Goal: Information Seeking & Learning: Learn about a topic

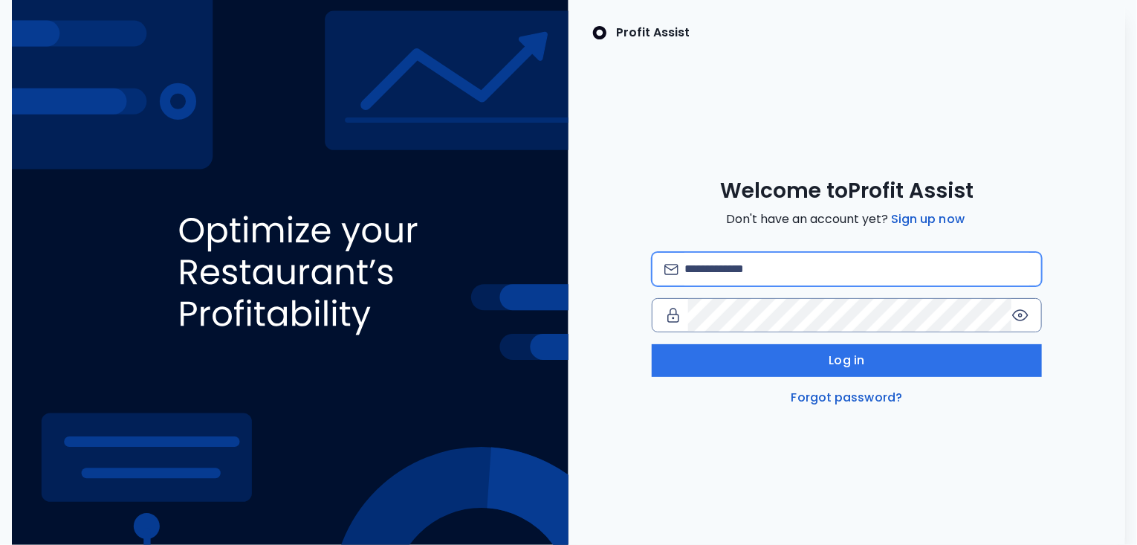
click at [730, 264] on input "email" at bounding box center [856, 269] width 345 height 33
type input "**********"
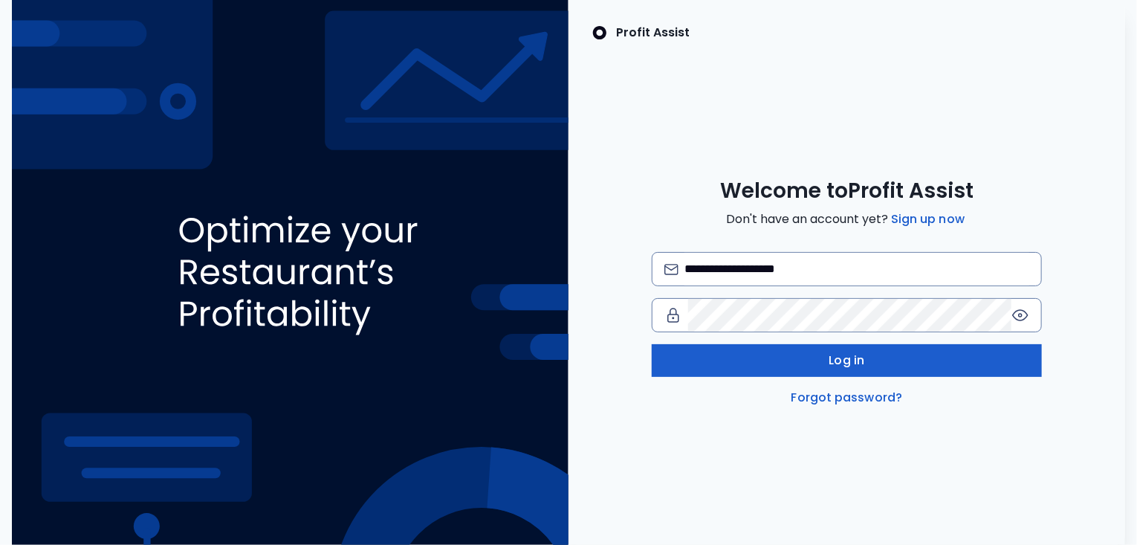
click at [800, 363] on button "Log in" at bounding box center [847, 360] width 390 height 33
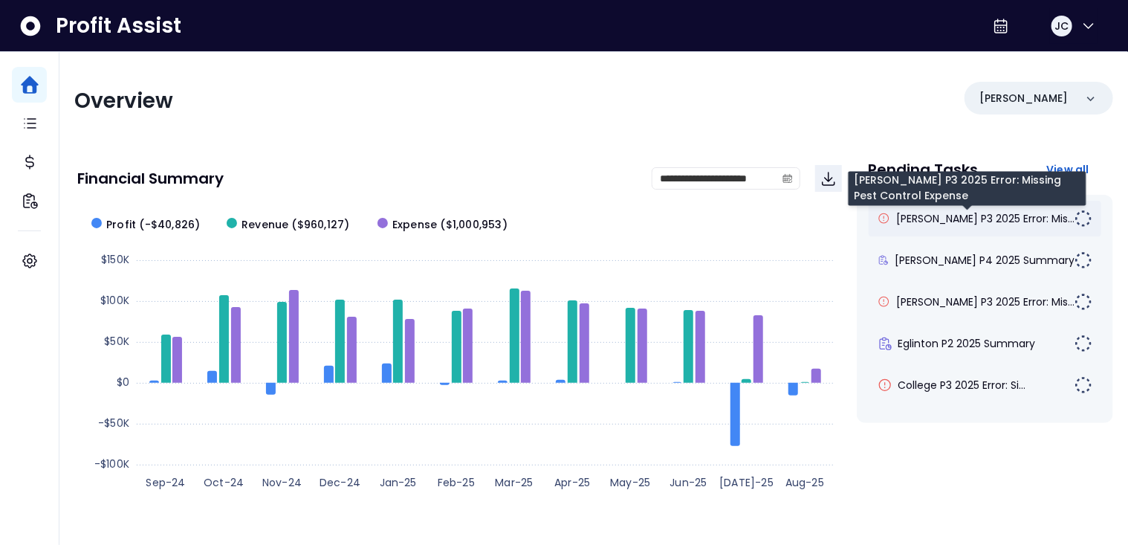
click at [968, 220] on span "[PERSON_NAME] P3 2025 Error: Mis..." at bounding box center [985, 218] width 178 height 15
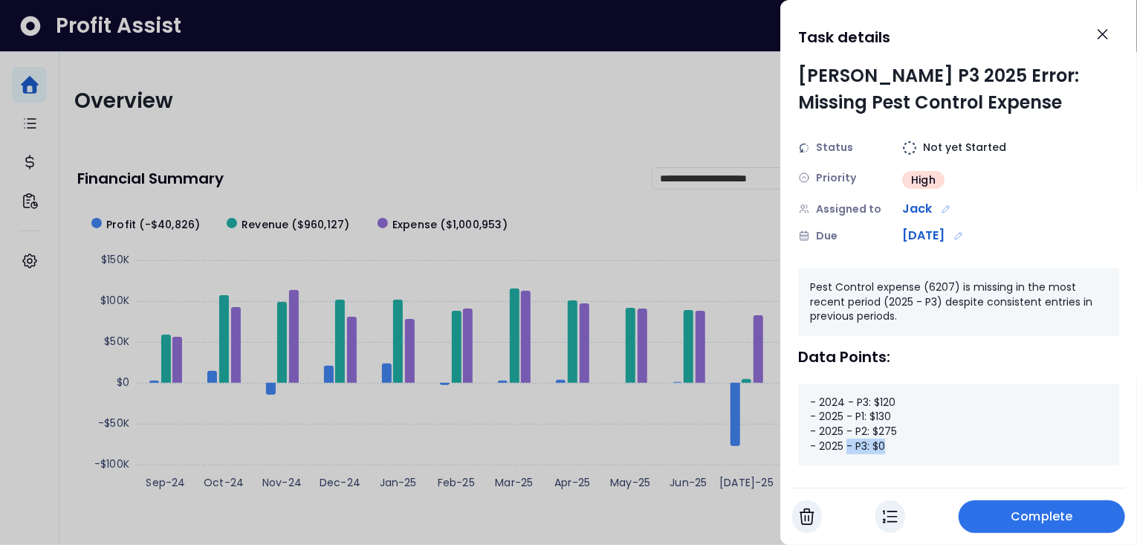
drag, startPoint x: 892, startPoint y: 445, endPoint x: 848, endPoint y: 446, distance: 43.1
click at [848, 446] on div "- 2024 - P3: $120 - 2025 - P1: $130 - 2025 - P2: $275 - 2025 - P3: $0" at bounding box center [958, 424] width 321 height 82
click at [1098, 30] on icon "Close" at bounding box center [1102, 34] width 9 height 9
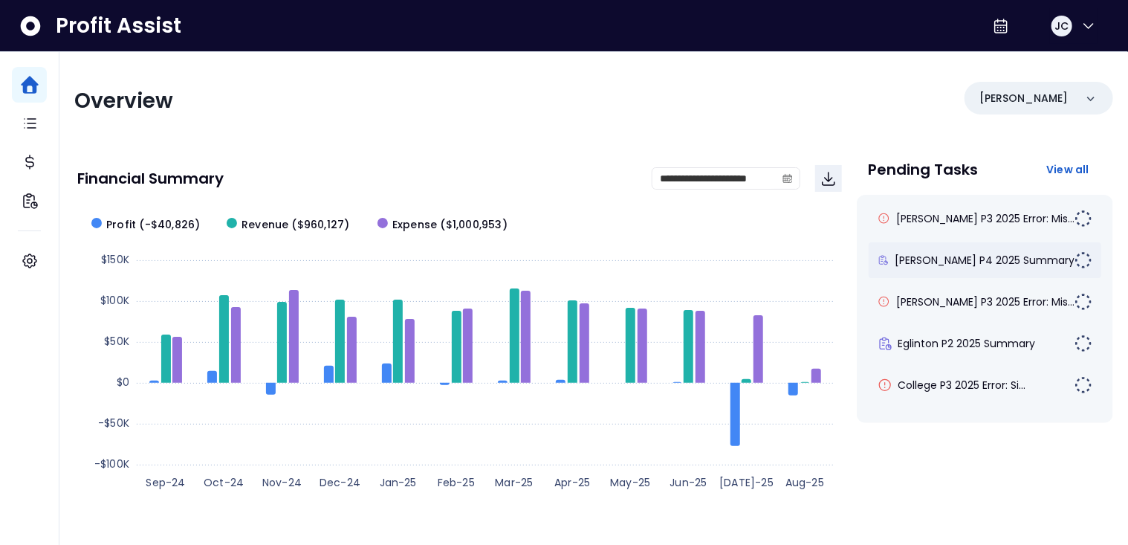
click at [978, 250] on div "[PERSON_NAME] P4 2025 Summary" at bounding box center [984, 260] width 233 height 36
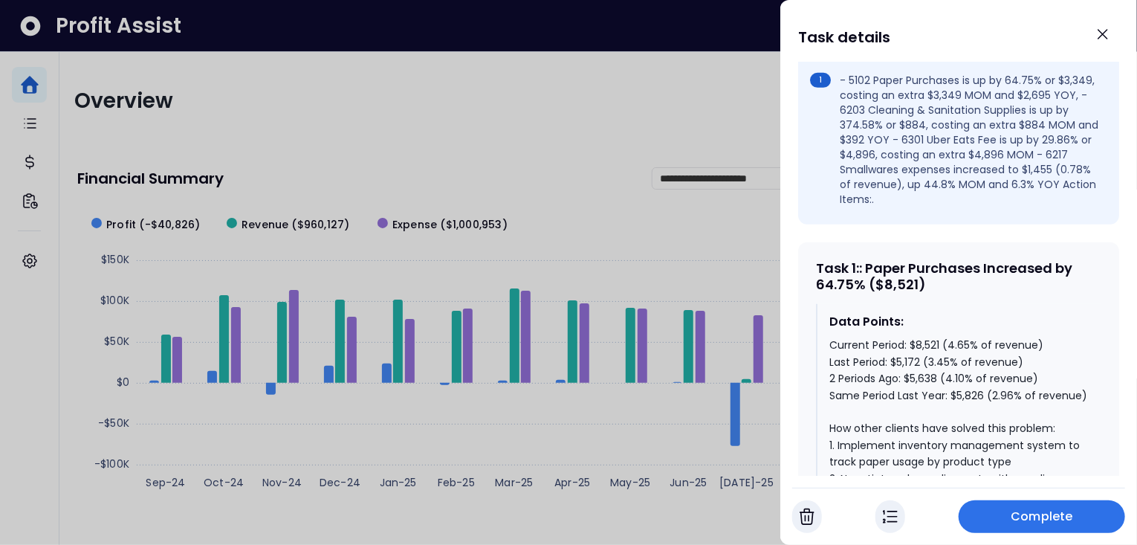
scroll to position [573, 0]
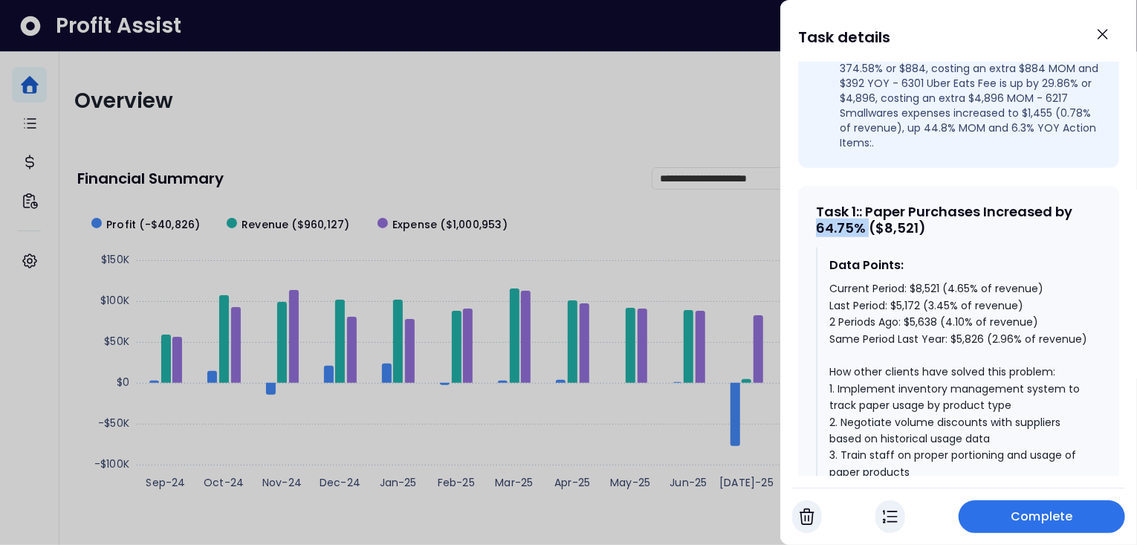
drag, startPoint x: 868, startPoint y: 201, endPoint x: 808, endPoint y: 202, distance: 59.4
click at [808, 202] on div "Task 1 : : Paper Purchases Increased by 64.75% ($8,521) Data Points: Current Pe…" at bounding box center [958, 475] width 321 height 579
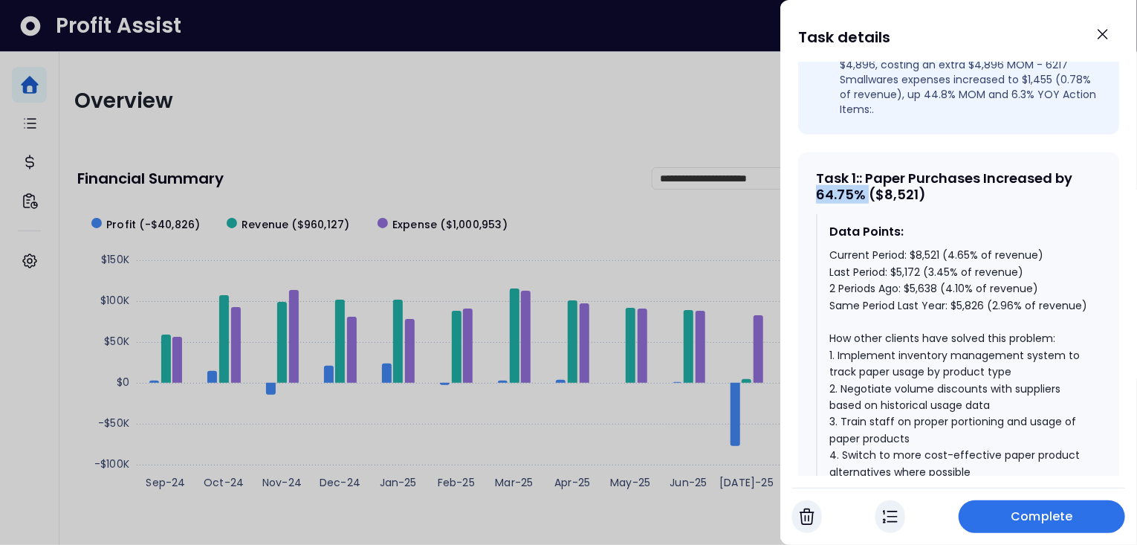
scroll to position [631, 0]
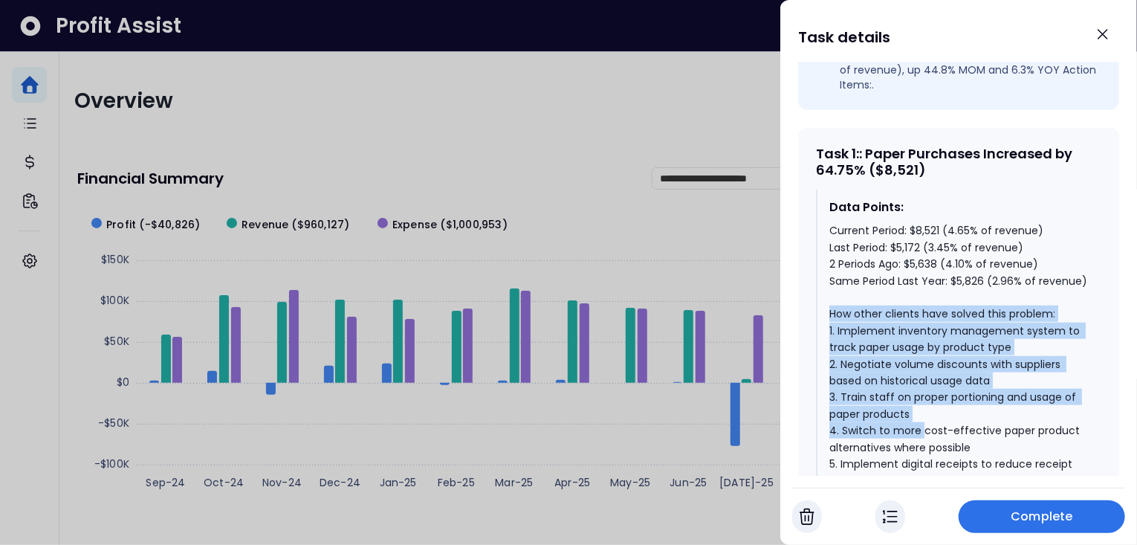
drag, startPoint x: 831, startPoint y: 304, endPoint x: 922, endPoint y: 424, distance: 150.7
click at [922, 424] on div "Current Period: $8,521 (4.65% of revenue) Last Period: $5,172 (3.45% of revenue…" at bounding box center [959, 396] width 260 height 349
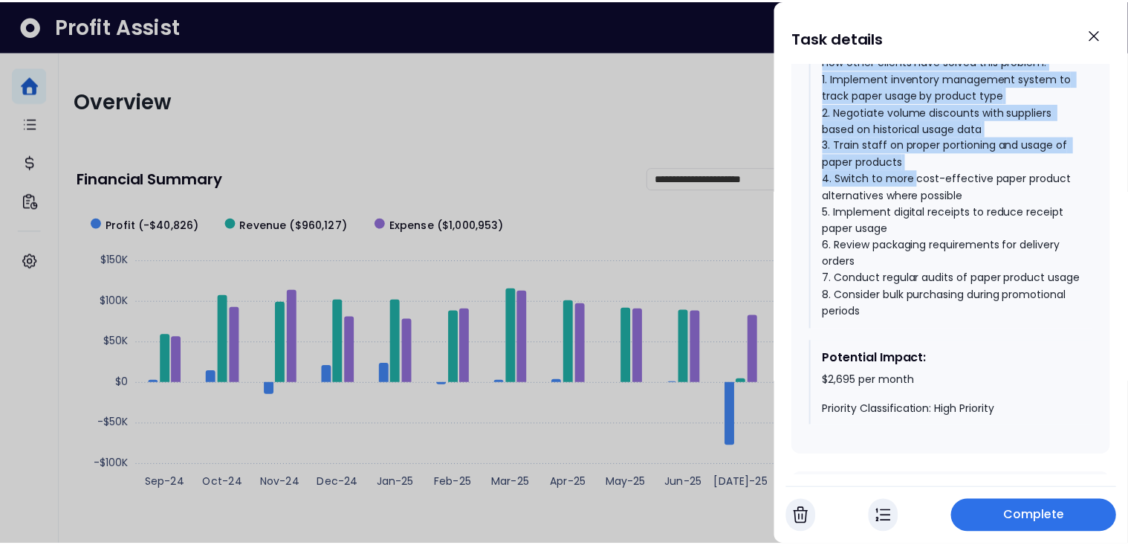
scroll to position [898, 0]
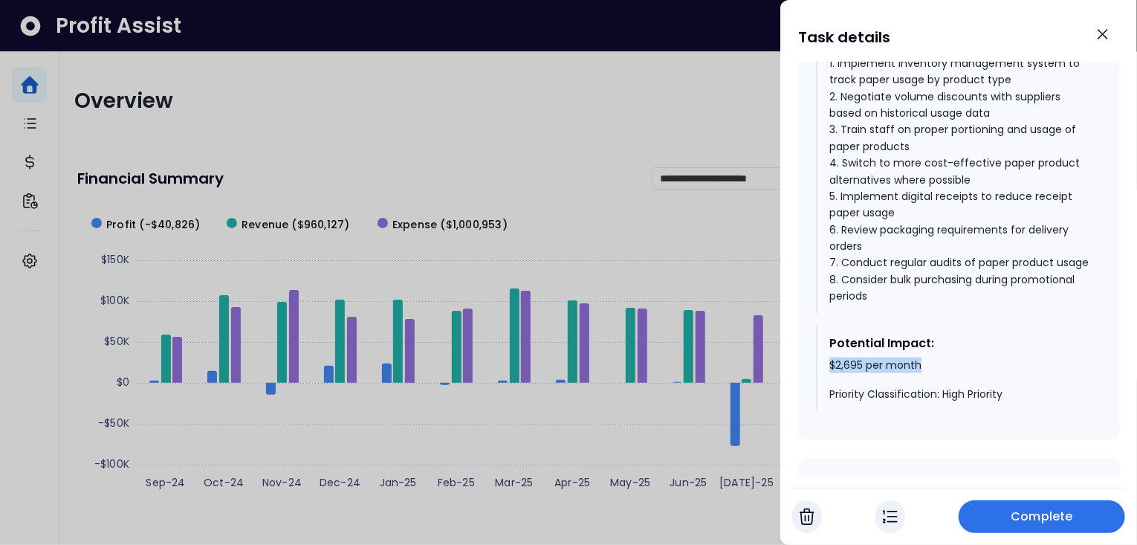
drag, startPoint x: 827, startPoint y: 372, endPoint x: 936, endPoint y: 374, distance: 109.2
click at [935, 374] on div "Potential Impact: $2,695 per month Priority Classification: High Priority" at bounding box center [958, 367] width 285 height 85
click at [1105, 36] on icon "Close" at bounding box center [1102, 34] width 9 height 9
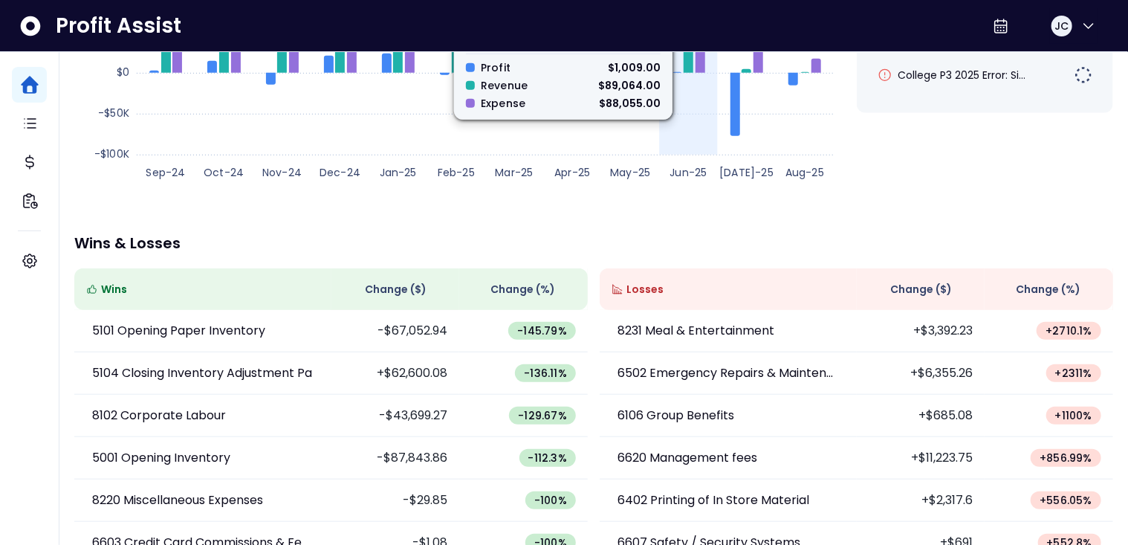
scroll to position [332, 0]
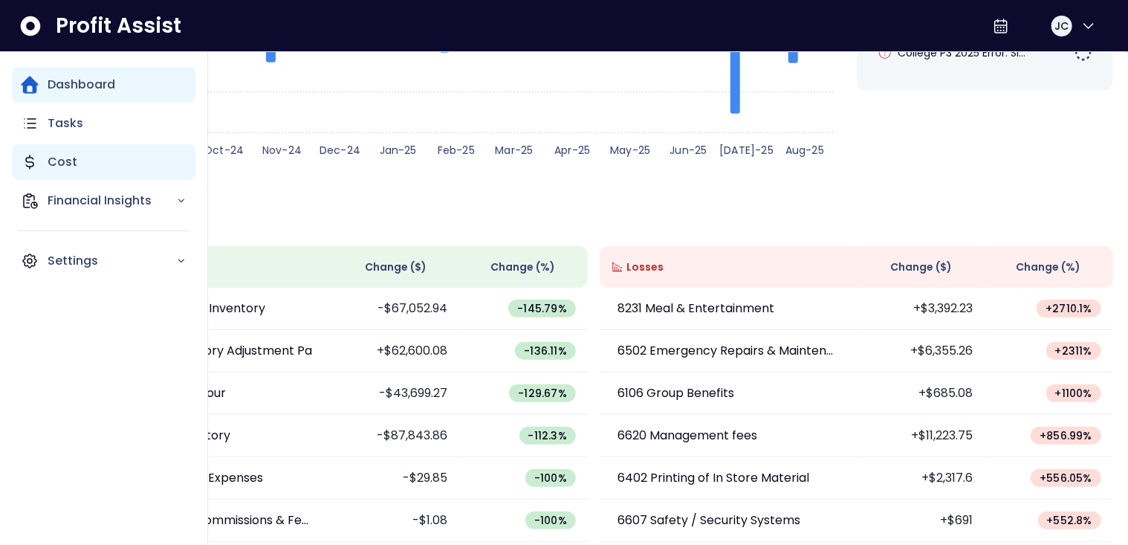
click at [67, 160] on p "Cost" at bounding box center [63, 162] width 30 height 18
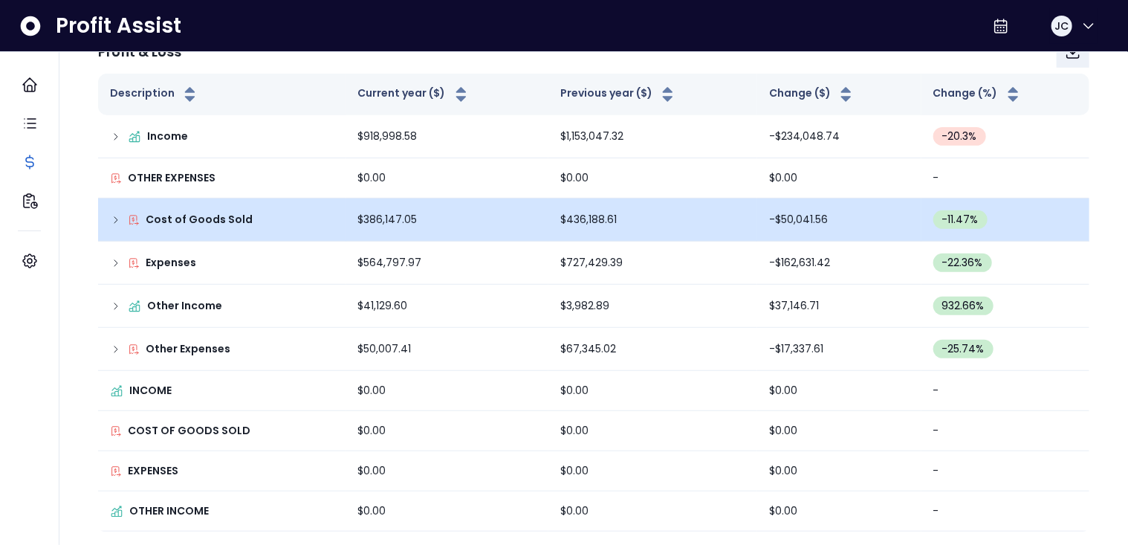
click at [113, 216] on icon at bounding box center [116, 220] width 12 height 12
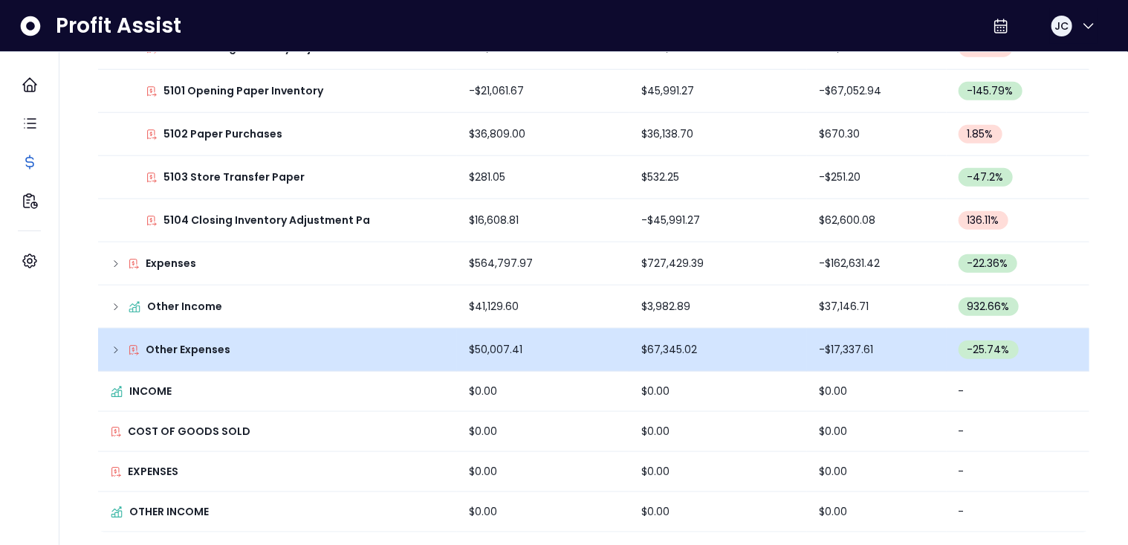
scroll to position [0, 0]
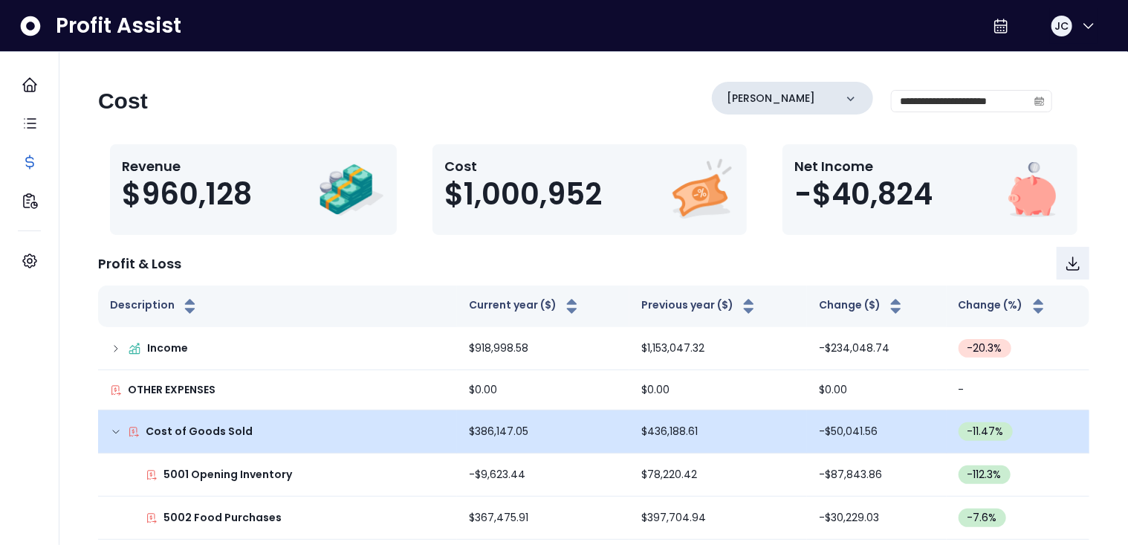
click at [795, 98] on div "[PERSON_NAME]" at bounding box center [792, 98] width 161 height 33
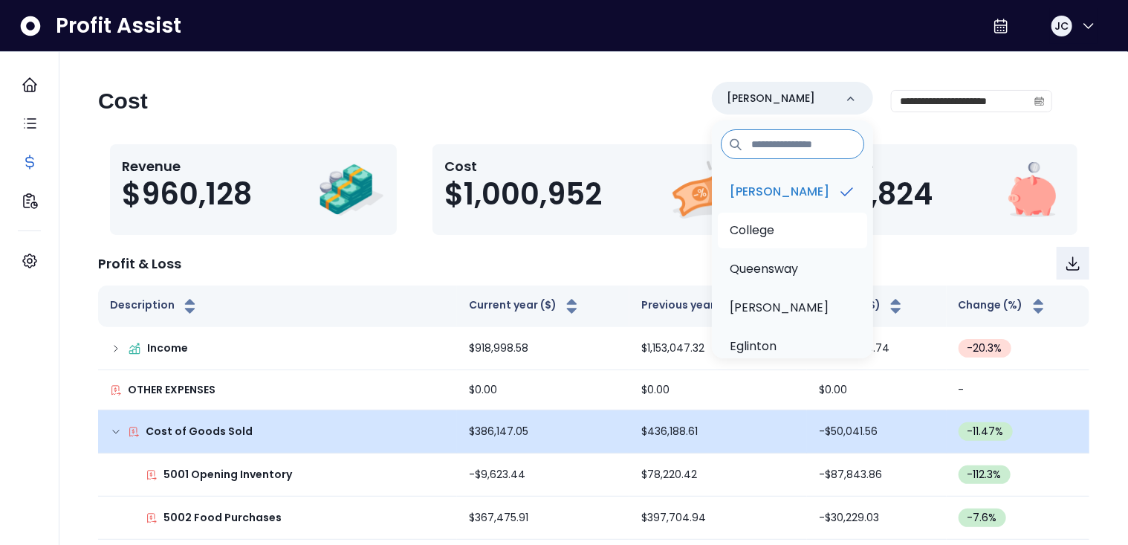
click at [771, 226] on p "College" at bounding box center [752, 230] width 45 height 18
